Goal: Transaction & Acquisition: Purchase product/service

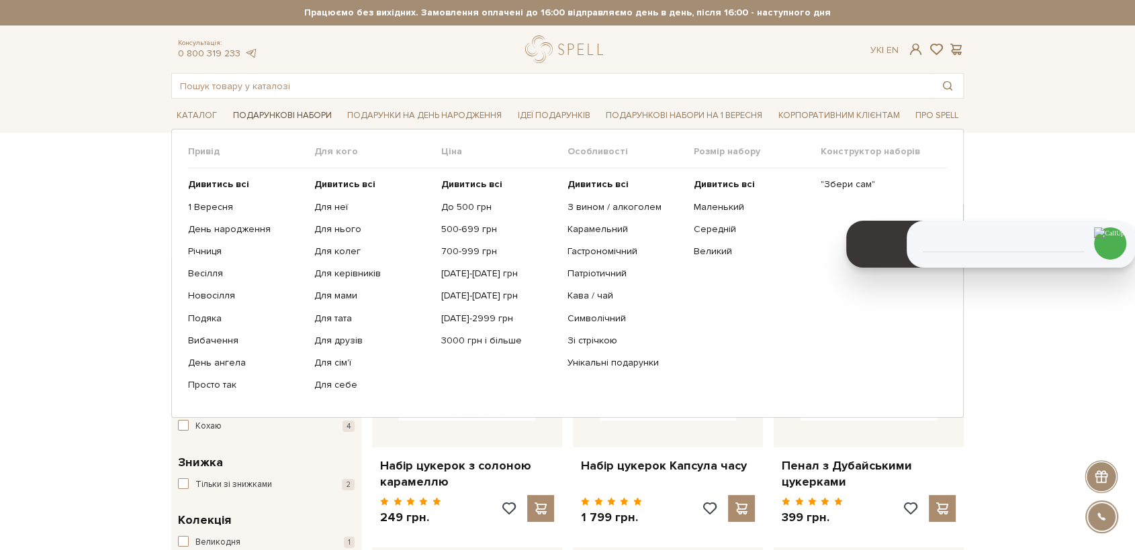
click at [285, 117] on link "Подарункові набори" at bounding box center [282, 115] width 109 height 21
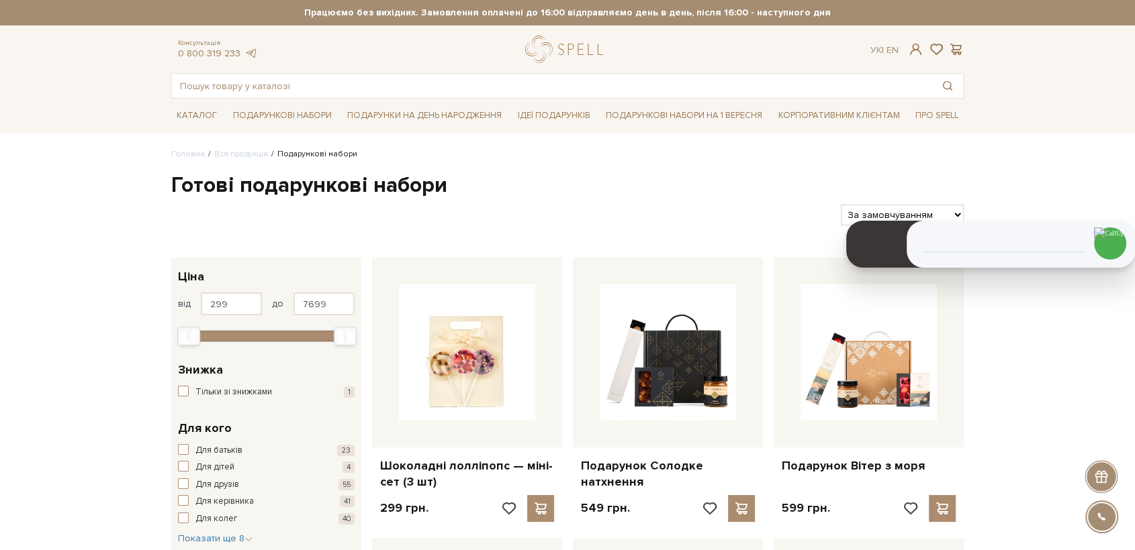
drag, startPoint x: 0, startPoint y: 0, endPoint x: 861, endPoint y: 211, distance: 886.7
click at [863, 206] on select "За замовчуванням За Ціною (зростання) За Ціною (зменшення) Новинки За популярні…" at bounding box center [901, 215] width 123 height 21
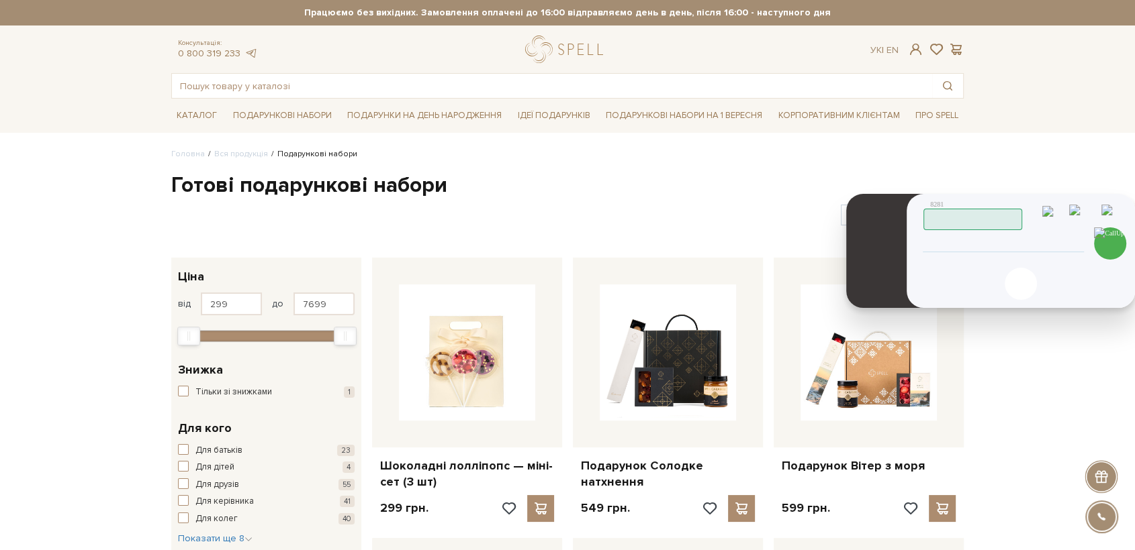
select select "https://spellchocolate.com/our-productions/podarunkovi-box/?sort=p.price&order=…"
click at [840, 205] on select "За замовчуванням За Ціною (зростання) За Ціною (зменшення) Новинки За популярні…" at bounding box center [901, 215] width 123 height 21
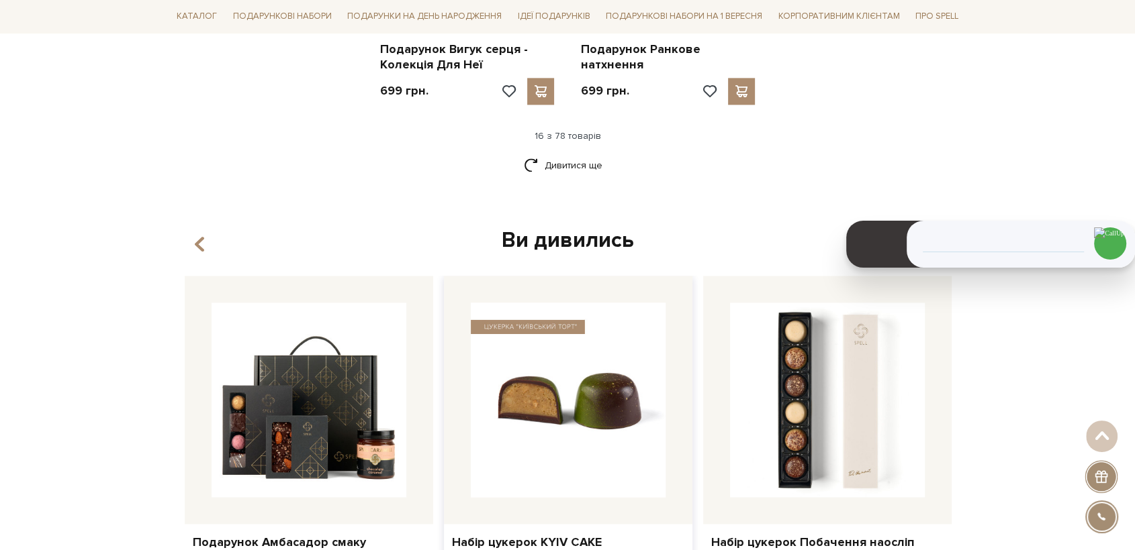
scroll to position [1864, 0]
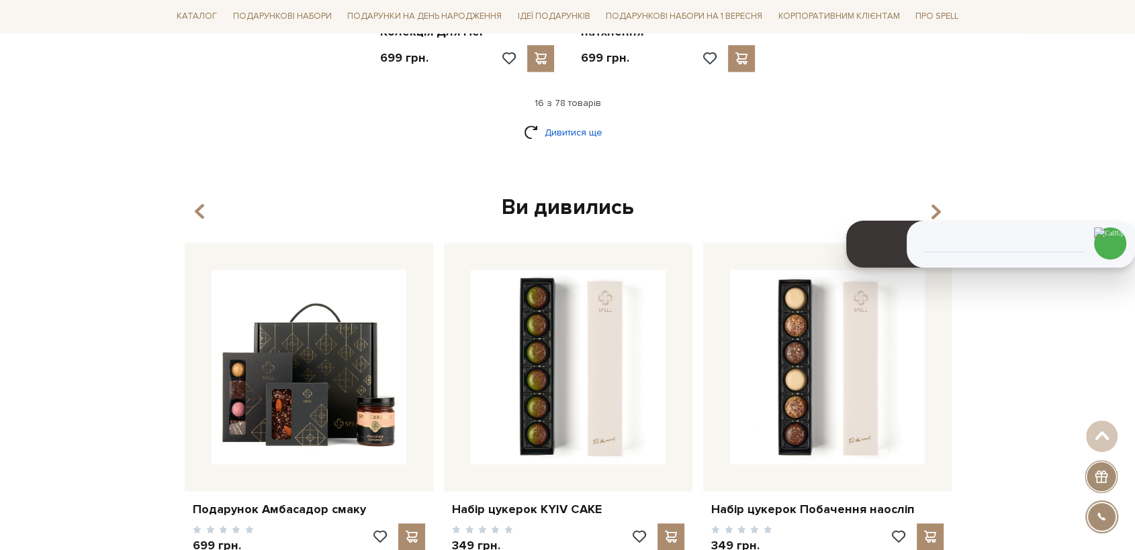
click at [573, 124] on link "Дивитися ще" at bounding box center [567, 132] width 87 height 23
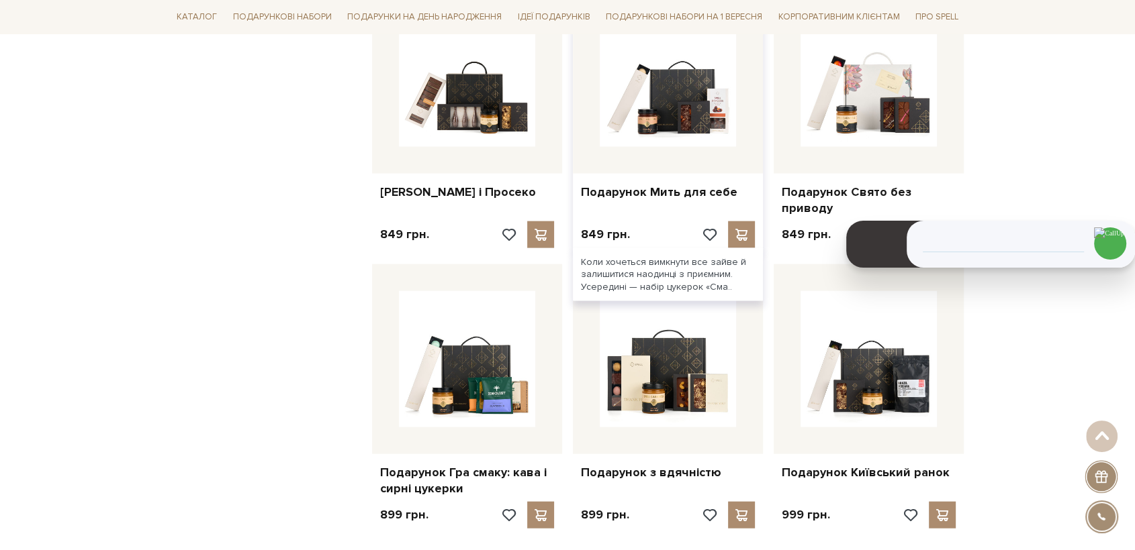
scroll to position [2983, 0]
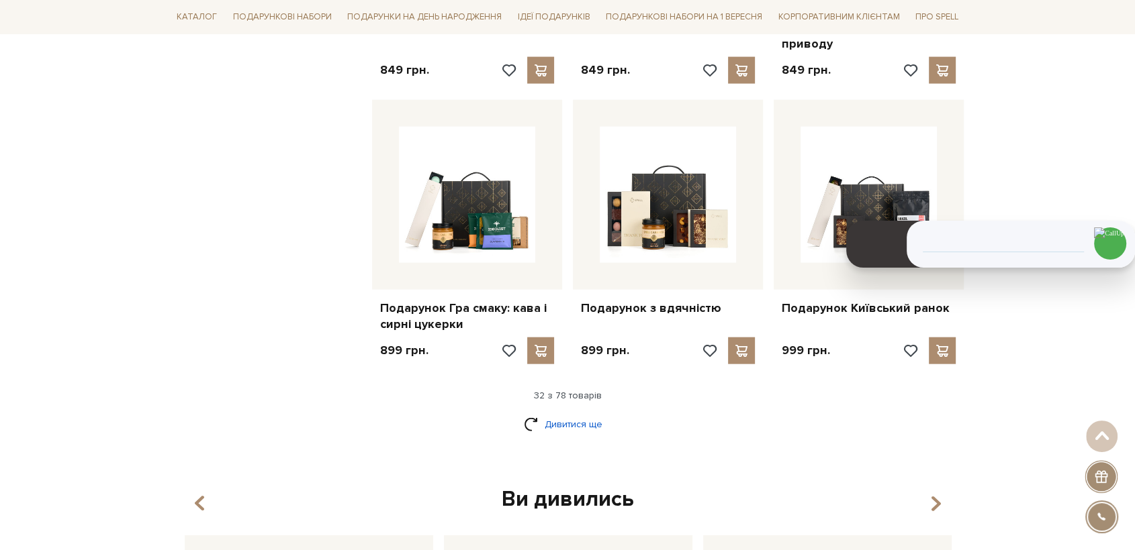
click at [572, 418] on link "Дивитися ще" at bounding box center [567, 424] width 87 height 23
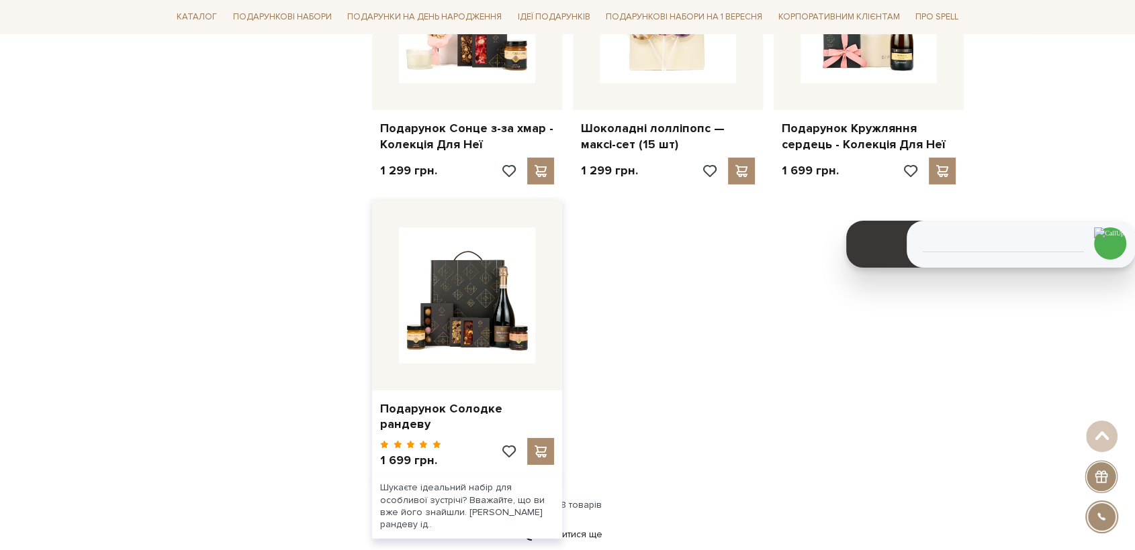
scroll to position [4624, 0]
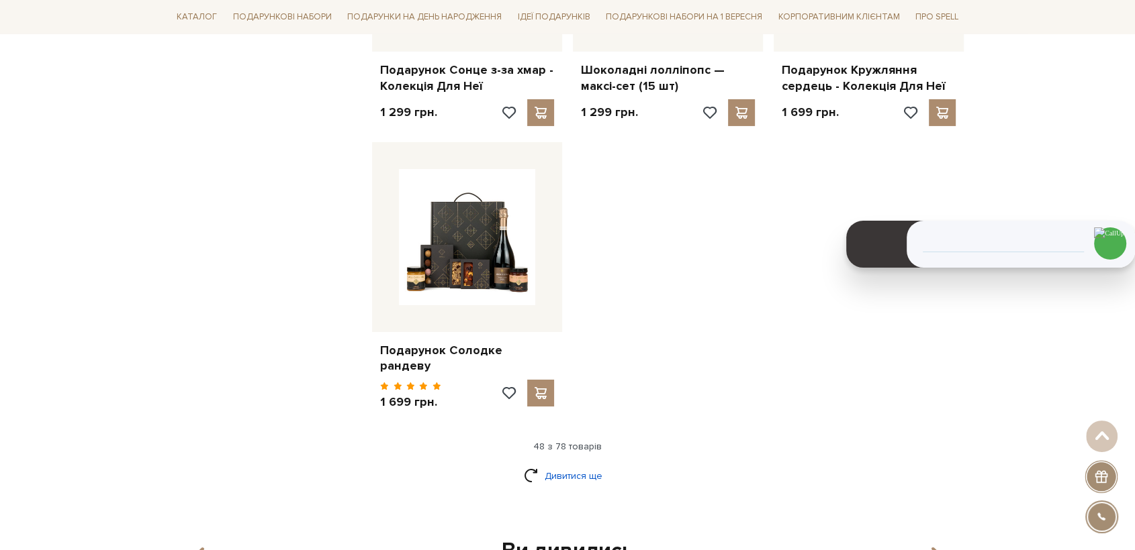
click at [586, 465] on link "Дивитися ще" at bounding box center [567, 476] width 87 height 23
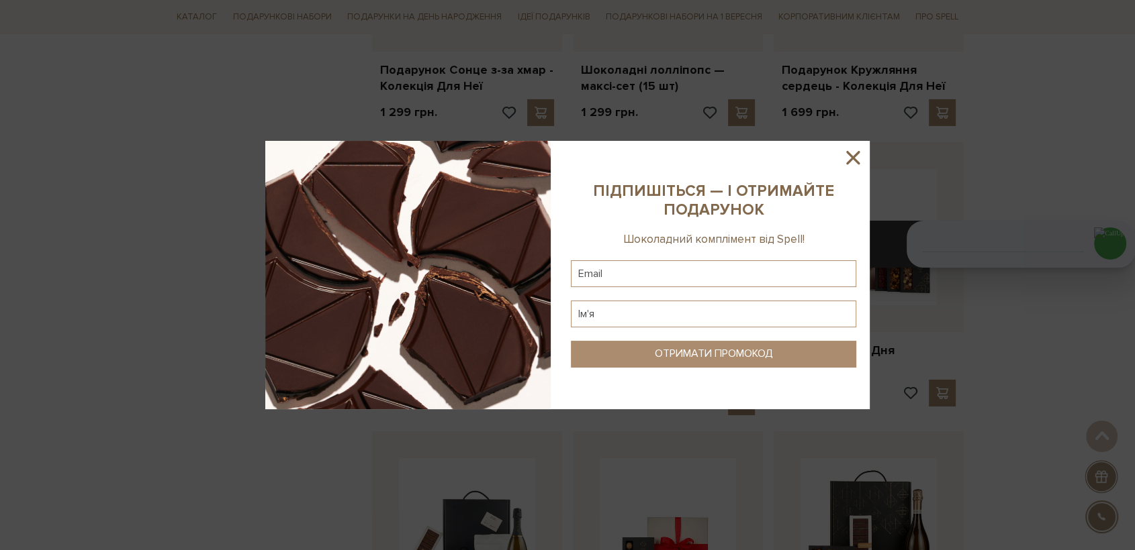
click at [853, 162] on icon at bounding box center [852, 157] width 23 height 23
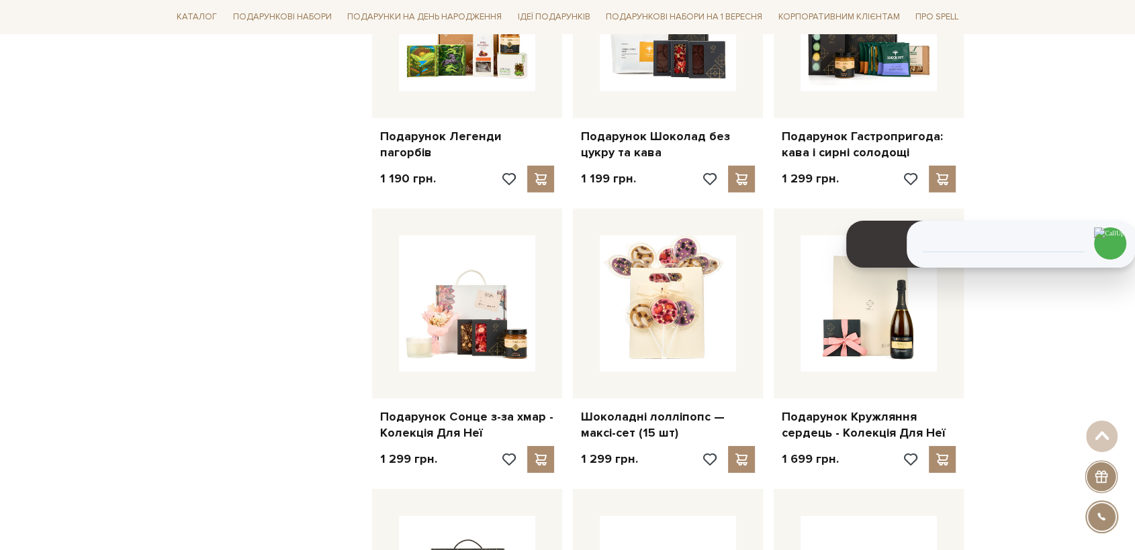
scroll to position [4251, 0]
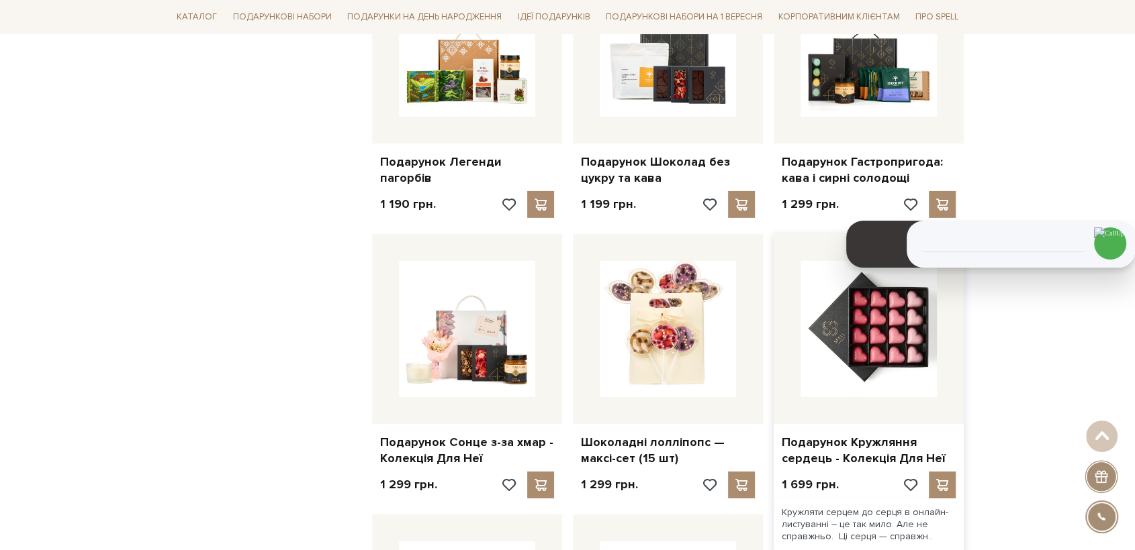
click at [828, 313] on img at bounding box center [868, 329] width 136 height 136
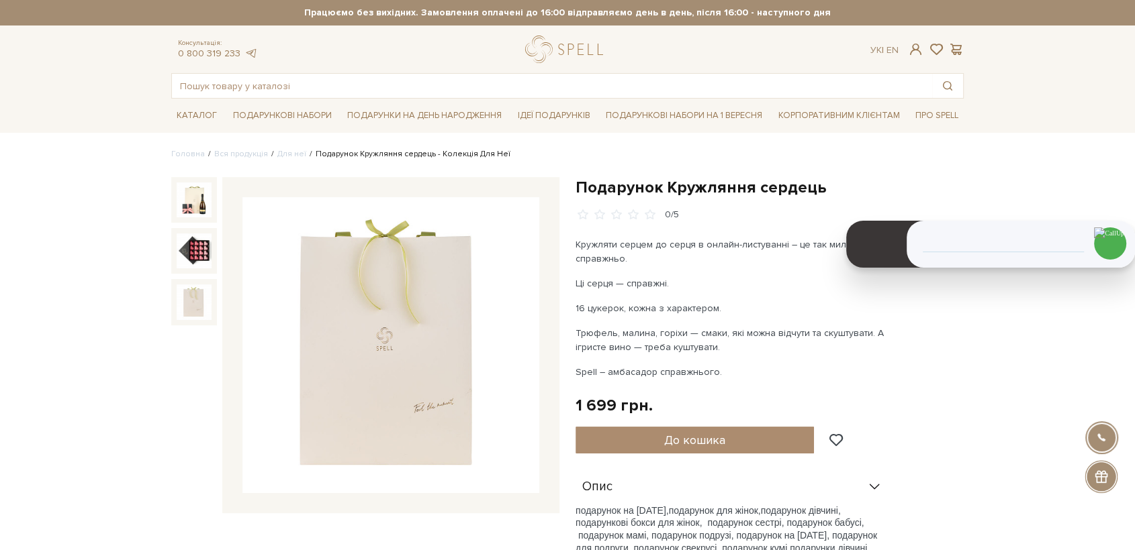
click at [199, 305] on img at bounding box center [194, 302] width 35 height 35
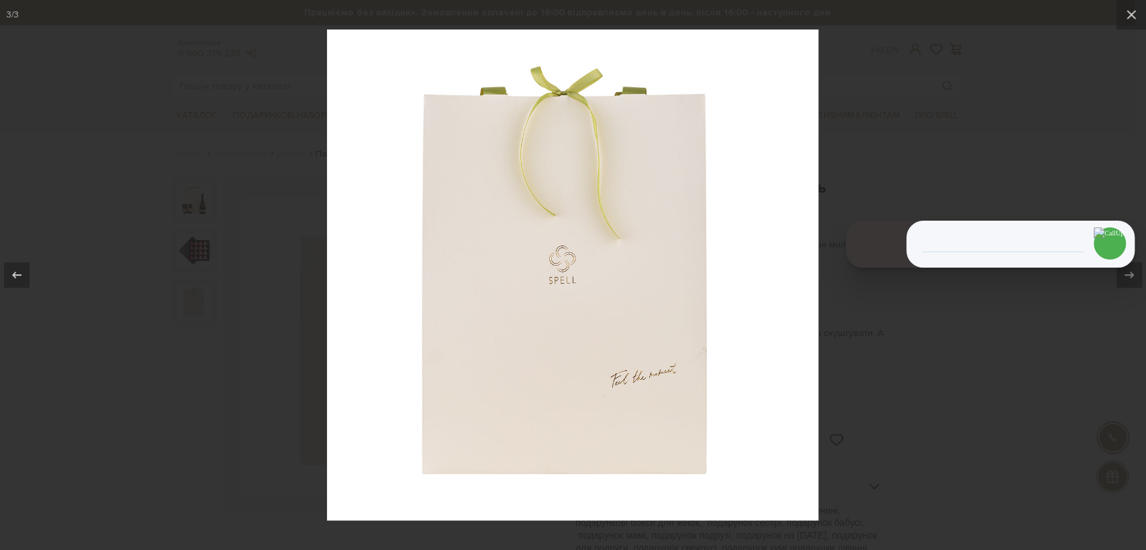
click at [266, 434] on div at bounding box center [573, 275] width 1146 height 550
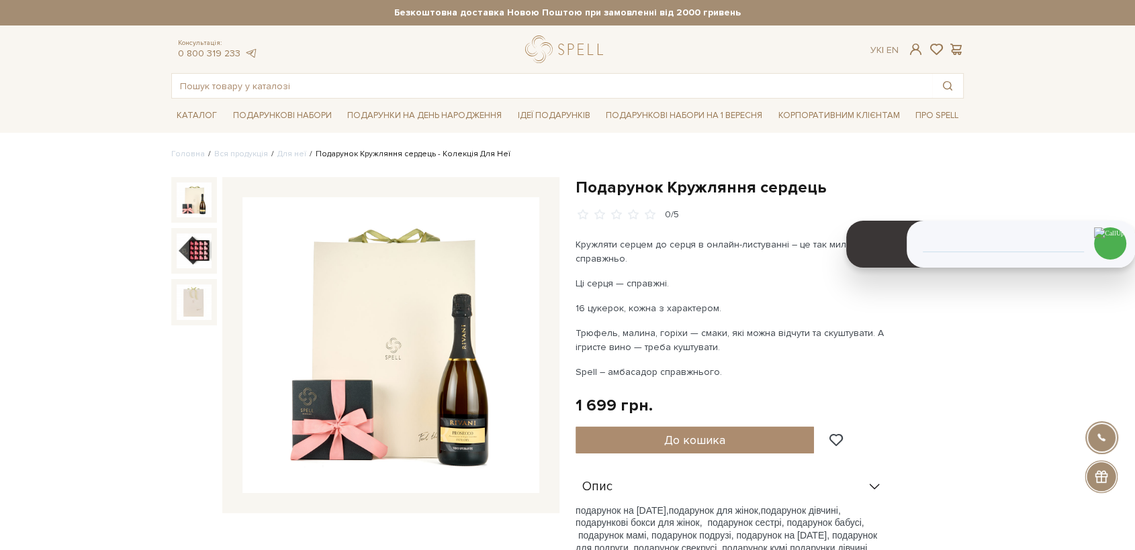
click at [361, 345] on img at bounding box center [390, 345] width 297 height 297
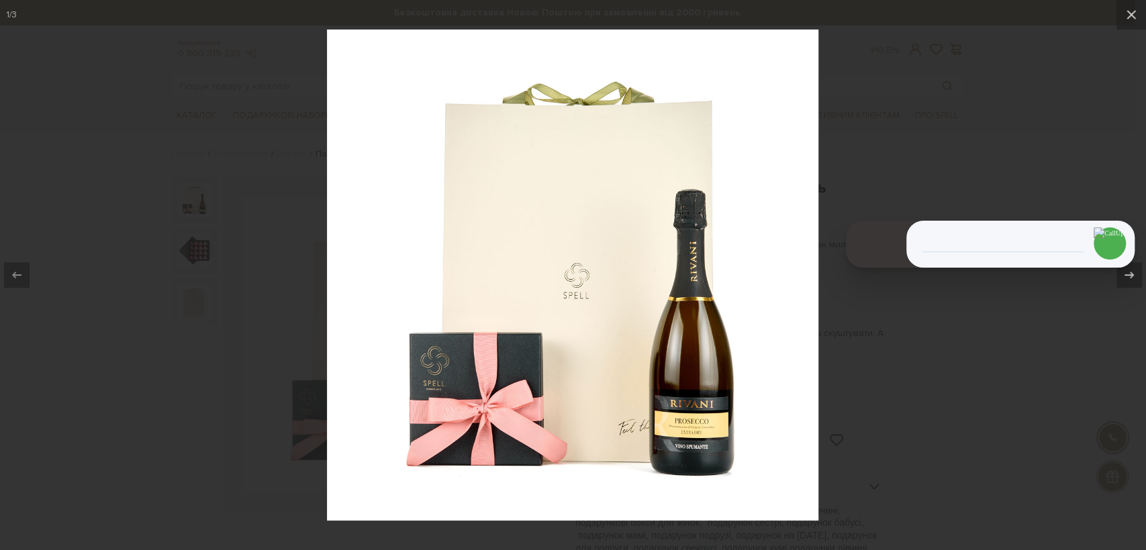
click at [208, 119] on div at bounding box center [573, 275] width 1146 height 550
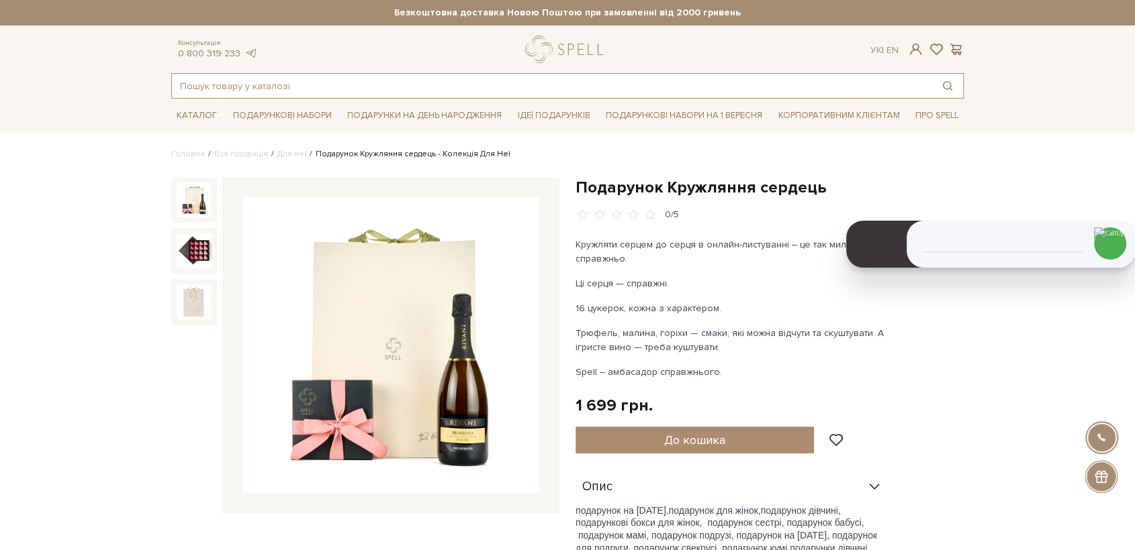
click at [414, 87] on input "text" at bounding box center [552, 86] width 760 height 24
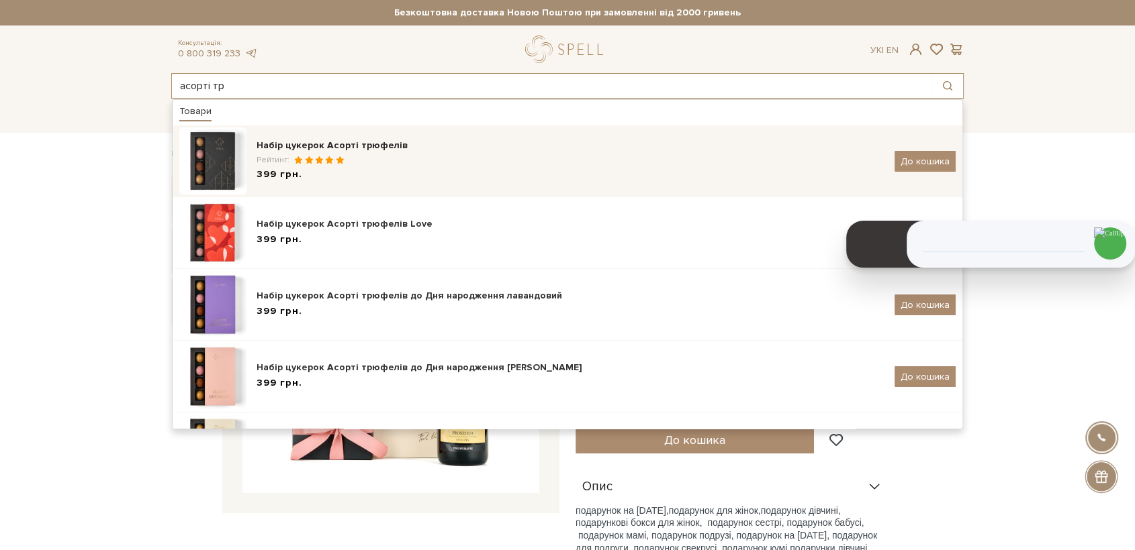
type input "асорті тр"
click at [374, 165] on div "Рейтинг:" at bounding box center [570, 159] width 628 height 11
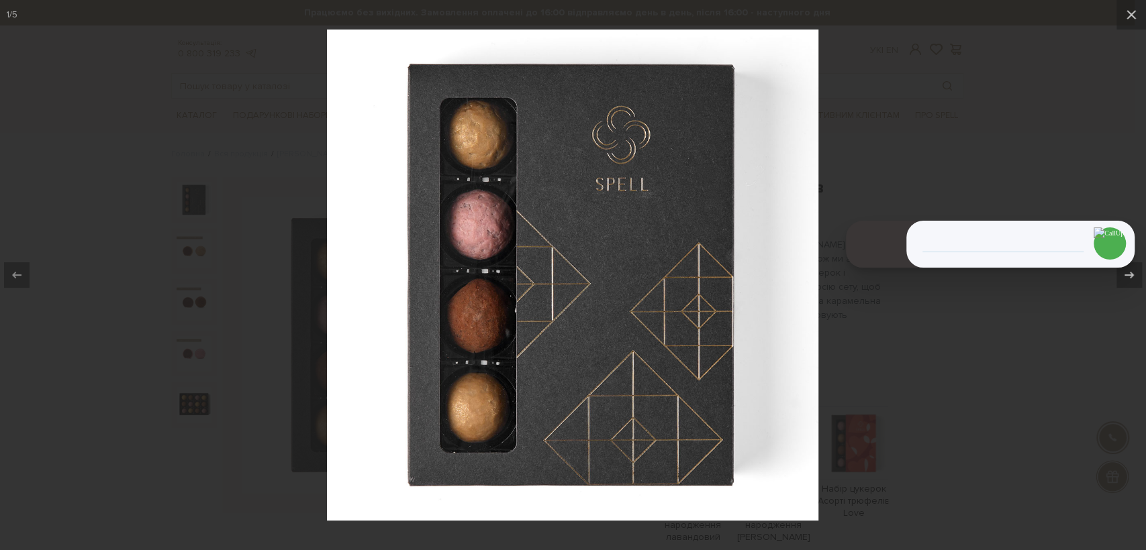
click at [580, 234] on img at bounding box center [572, 275] width 491 height 491
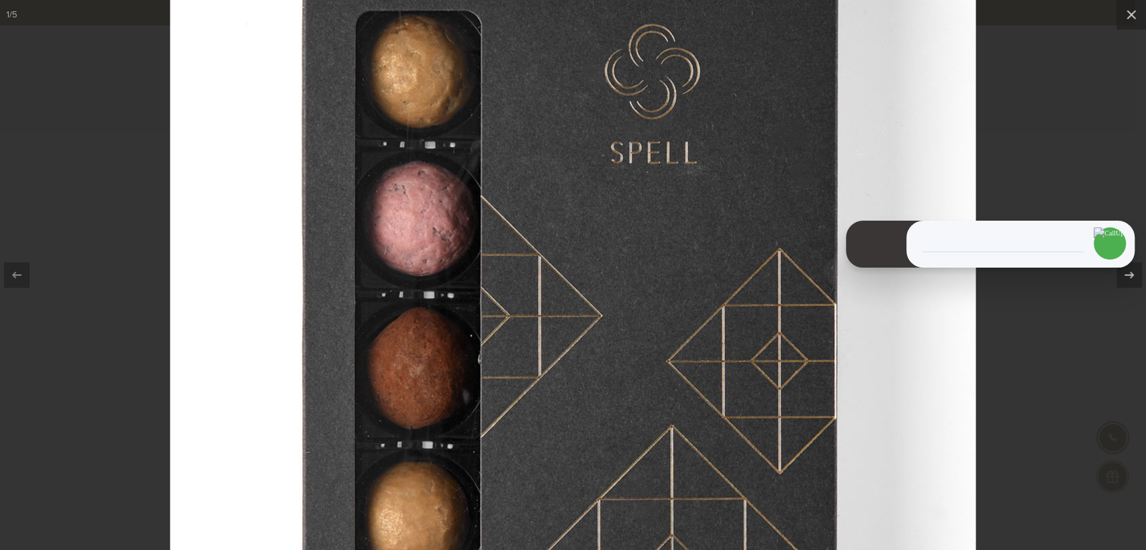
click at [580, 234] on img at bounding box center [573, 302] width 806 height 806
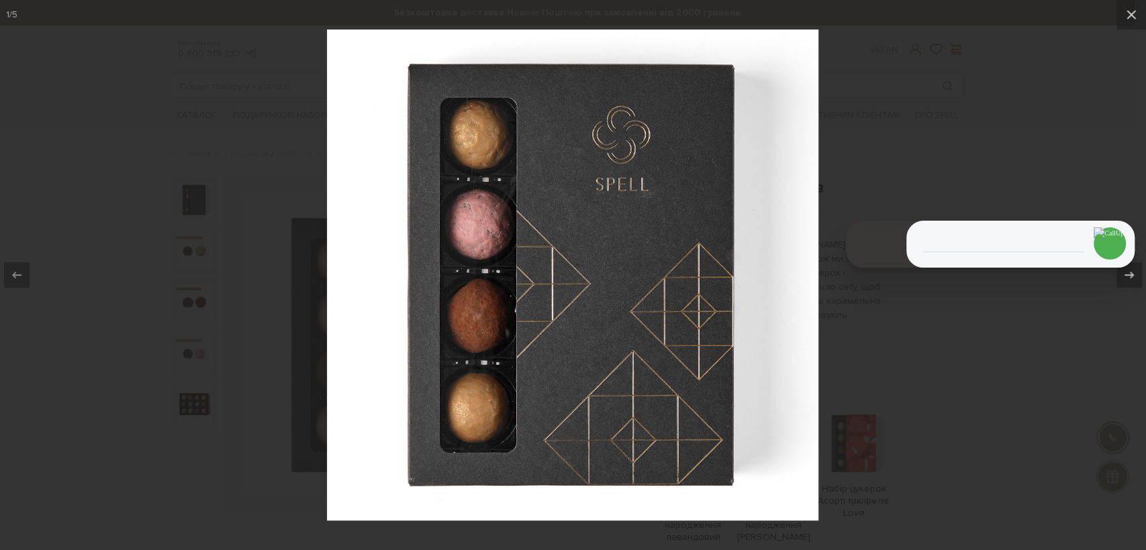
click at [863, 129] on div at bounding box center [573, 275] width 1146 height 550
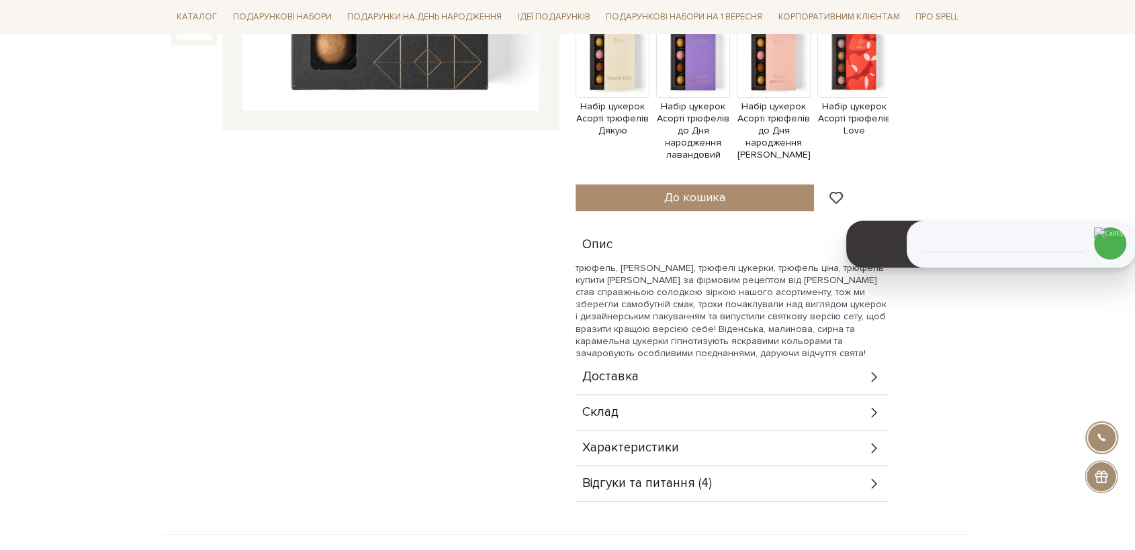
scroll to position [447, 0]
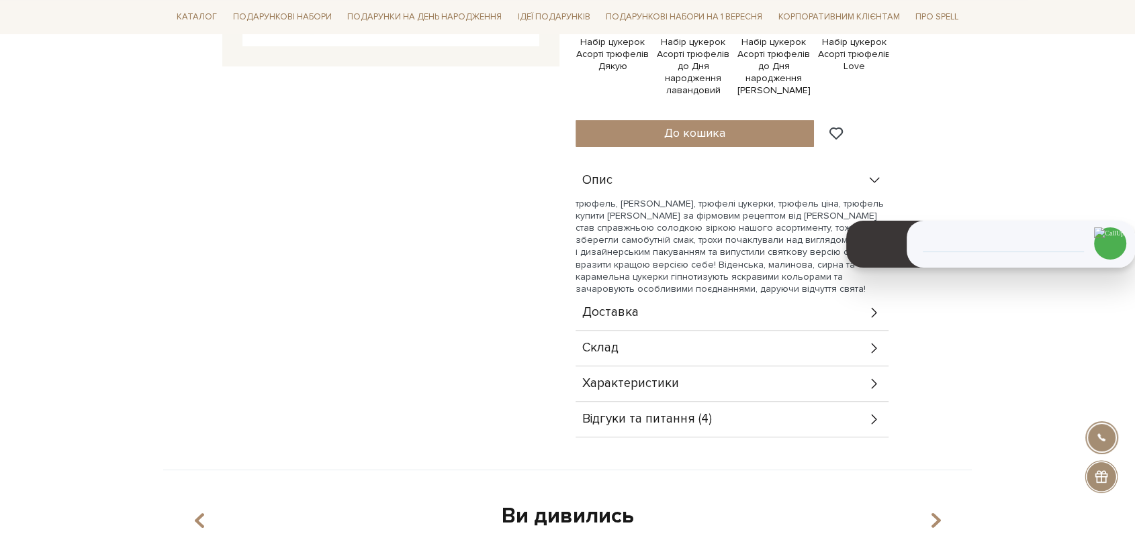
click at [610, 344] on span "Склад" at bounding box center [600, 348] width 36 height 12
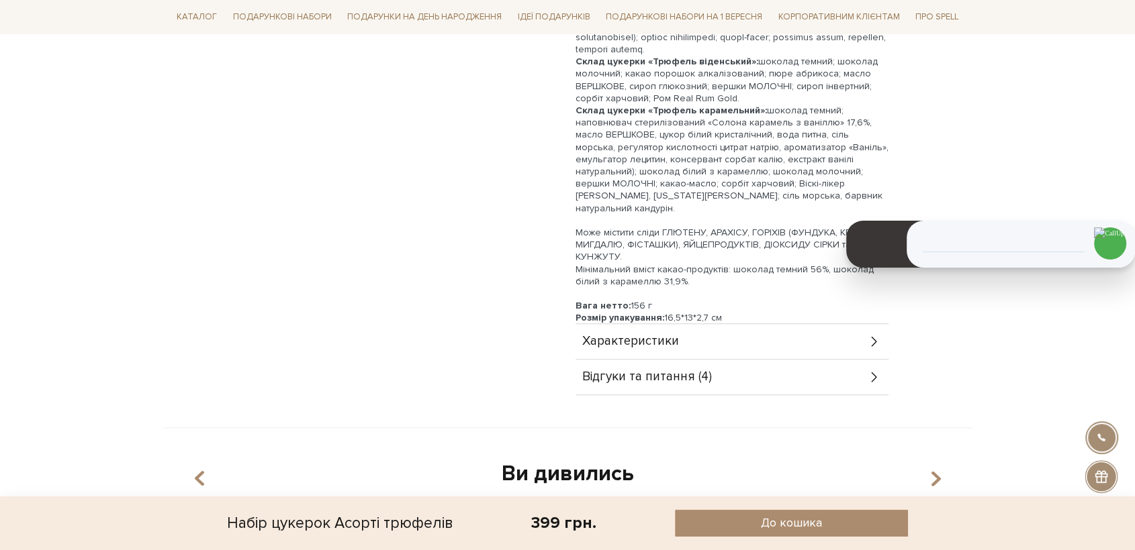
scroll to position [969, 0]
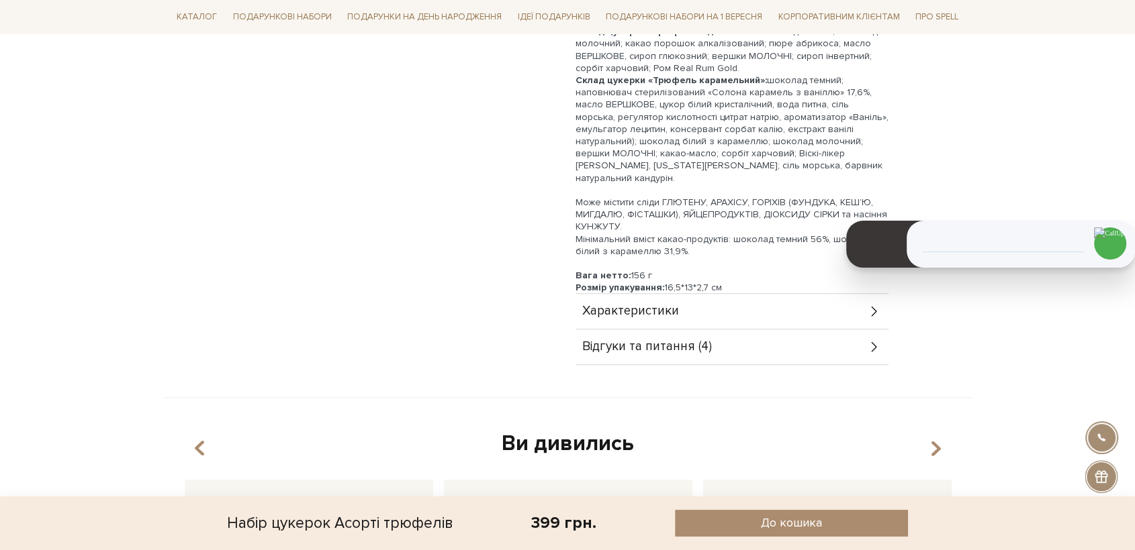
click at [649, 313] on span "Характеристики" at bounding box center [630, 311] width 97 height 12
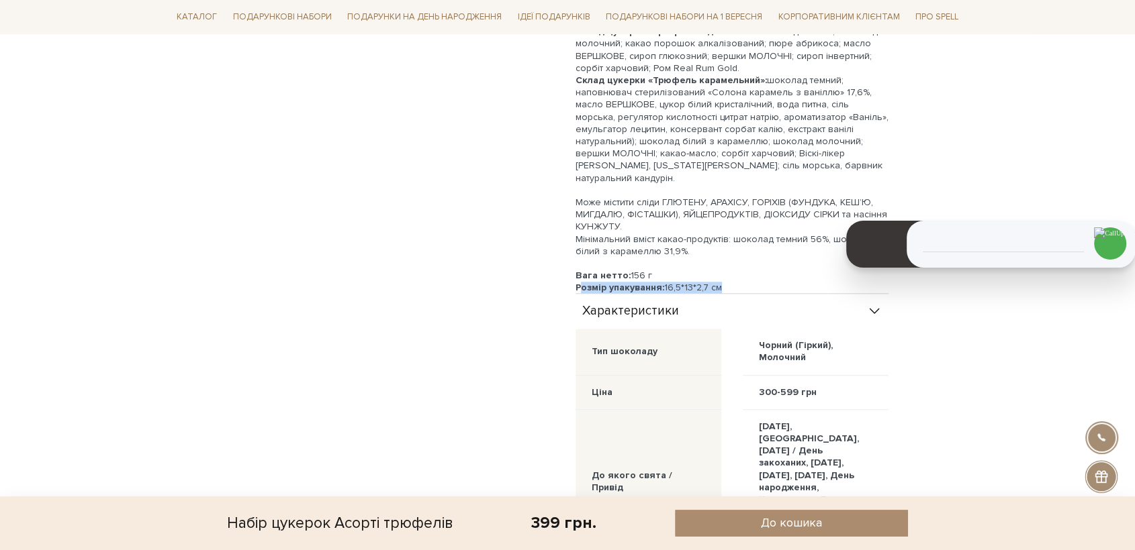
drag, startPoint x: 732, startPoint y: 275, endPoint x: 573, endPoint y: 279, distance: 159.2
copy div "Розмір упакування: 16,5*13*2,7 см"
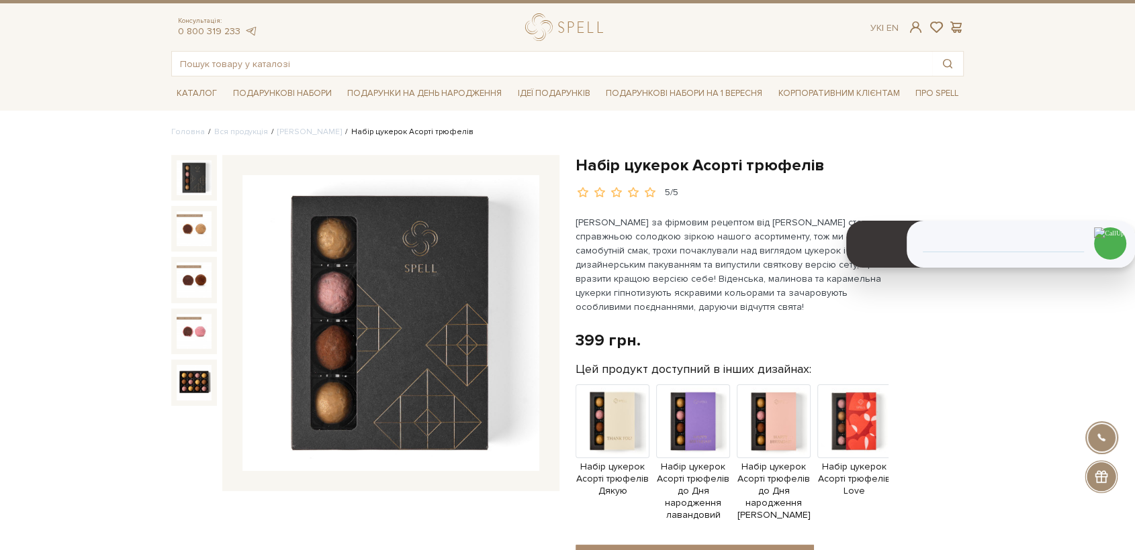
scroll to position [0, 0]
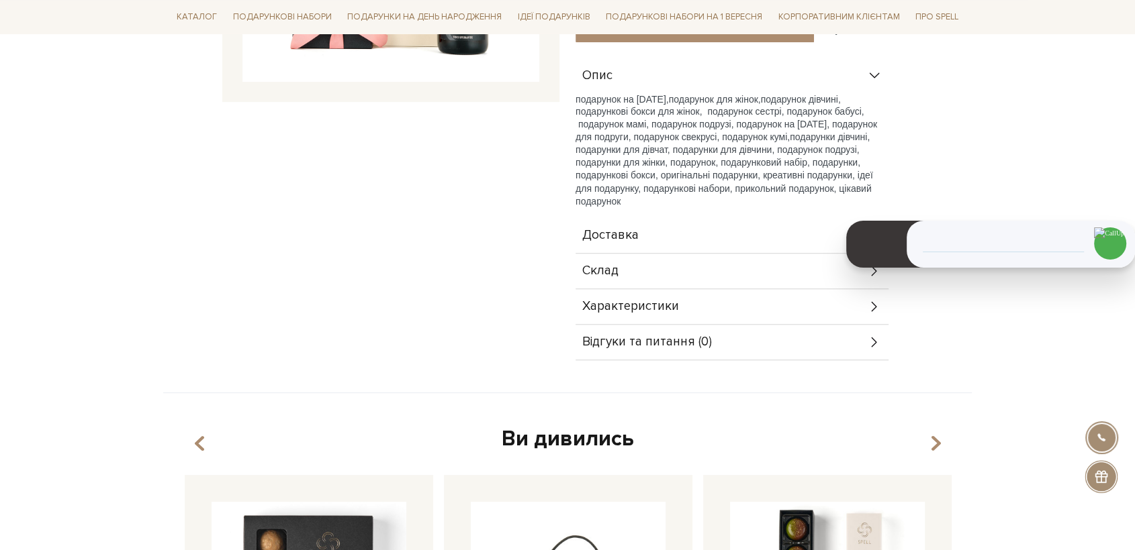
scroll to position [522, 0]
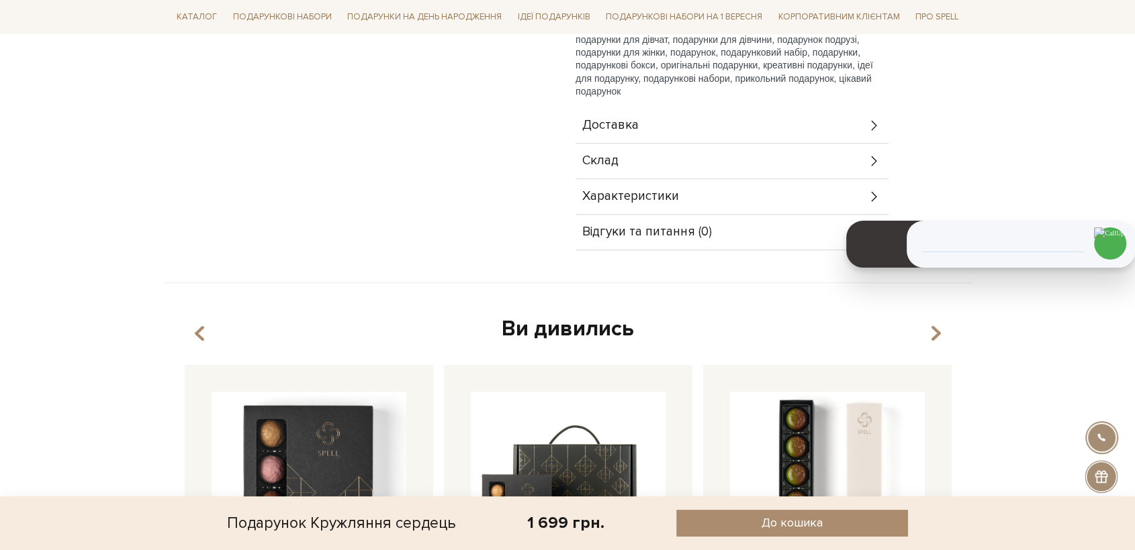
click at [614, 166] on span "Склад" at bounding box center [600, 161] width 36 height 12
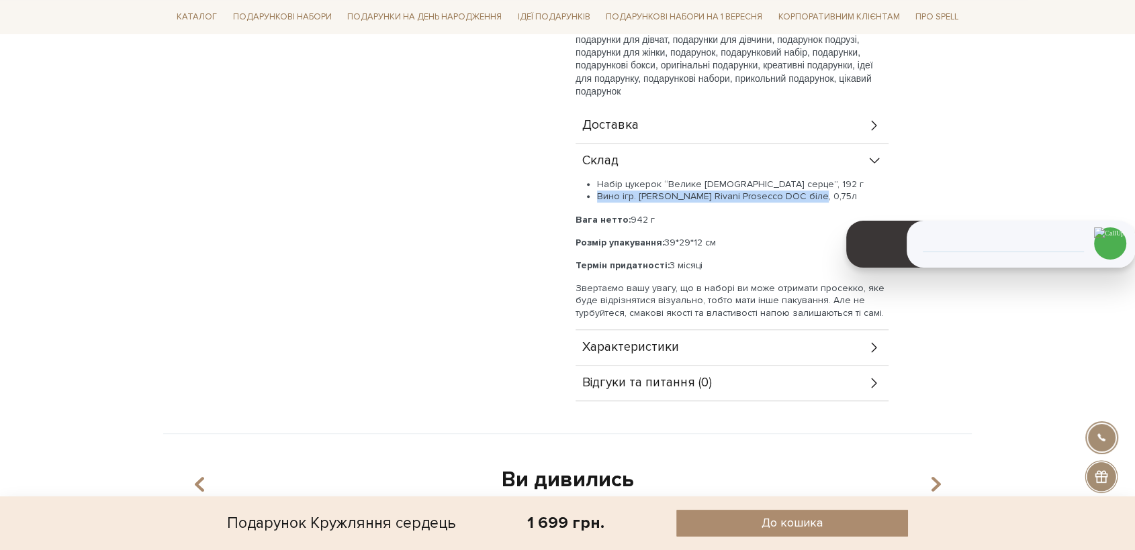
drag, startPoint x: 824, startPoint y: 195, endPoint x: 597, endPoint y: 196, distance: 226.9
click at [597, 196] on li "Вино ігр. [PERSON_NAME] Rivani Prosecco DOC біле, 0,75л" at bounding box center [742, 197] width 291 height 12
copy li "Вино ігр. [PERSON_NAME] Rivani Prosecco DOC біле, 0,75л"
drag, startPoint x: 720, startPoint y: 239, endPoint x: 666, endPoint y: 240, distance: 53.7
click at [666, 240] on p "Розмір упакування: 39*29*12 см" at bounding box center [731, 243] width 313 height 12
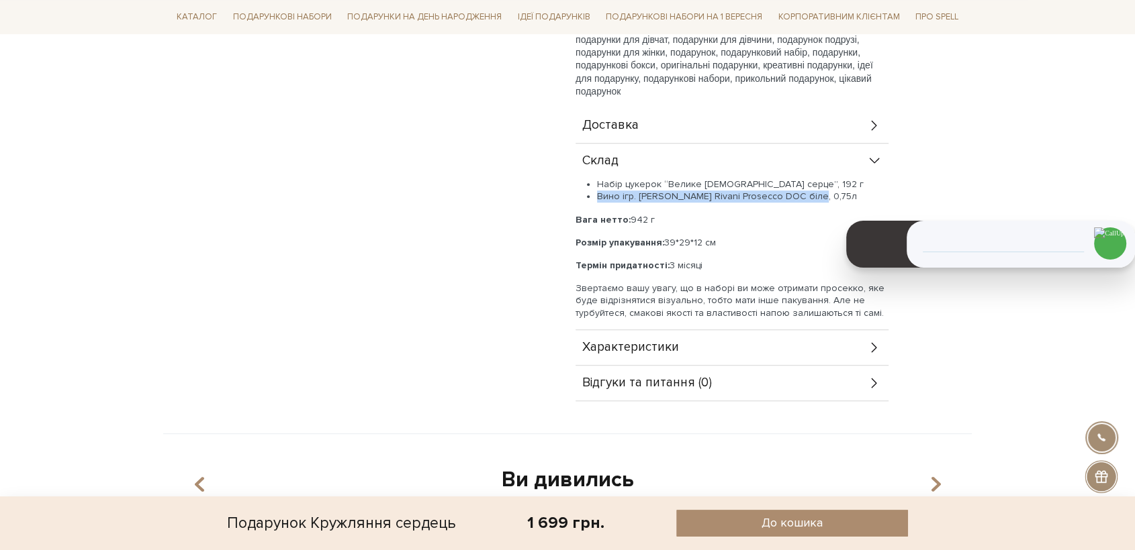
copy p "39*29*12 см"
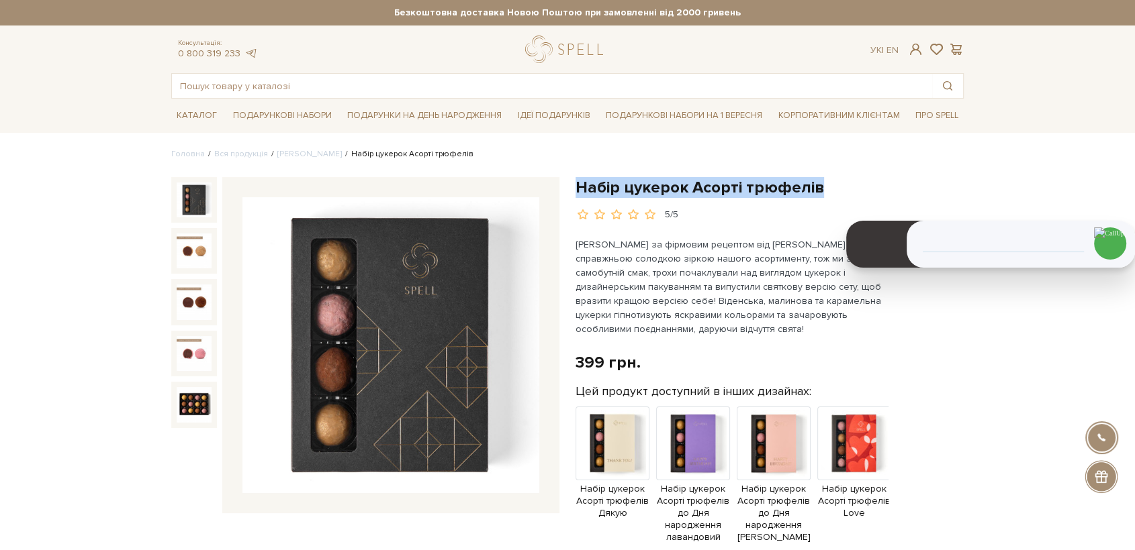
drag, startPoint x: 814, startPoint y: 182, endPoint x: 569, endPoint y: 189, distance: 244.5
click at [569, 189] on div "Набір цукерок Асорті трюфелів 5/5 399 грн. Оплата частинами: Цей продукт доступ…" at bounding box center [769, 531] width 404 height 708
copy h1 "Набір цукерок Асорті трюфелів"
